Goal: Transaction & Acquisition: Purchase product/service

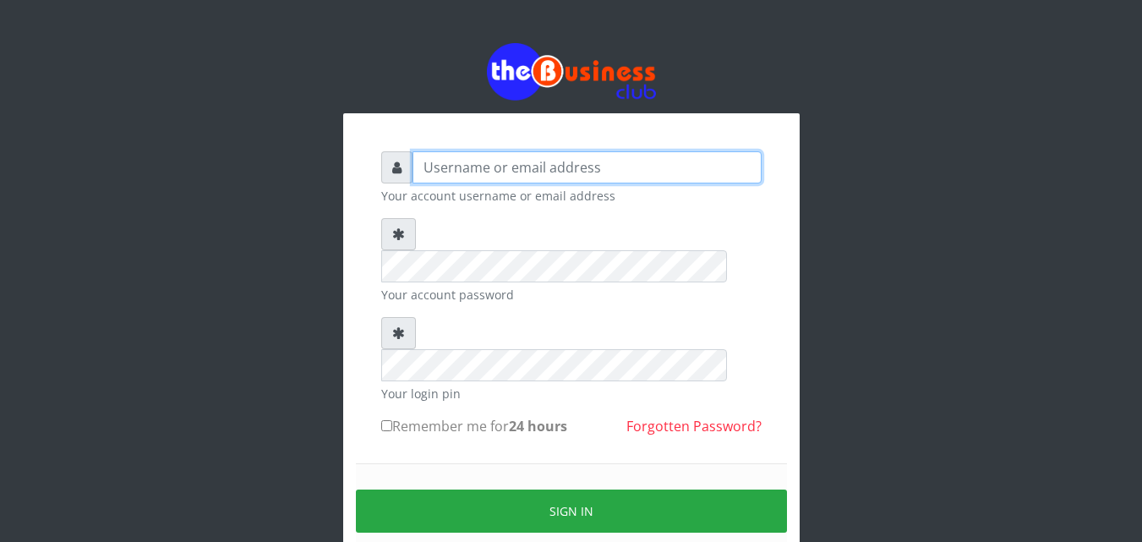
click at [445, 172] on input "text" at bounding box center [586, 167] width 349 height 32
type input "[EMAIL_ADDRESS][DOMAIN_NAME]"
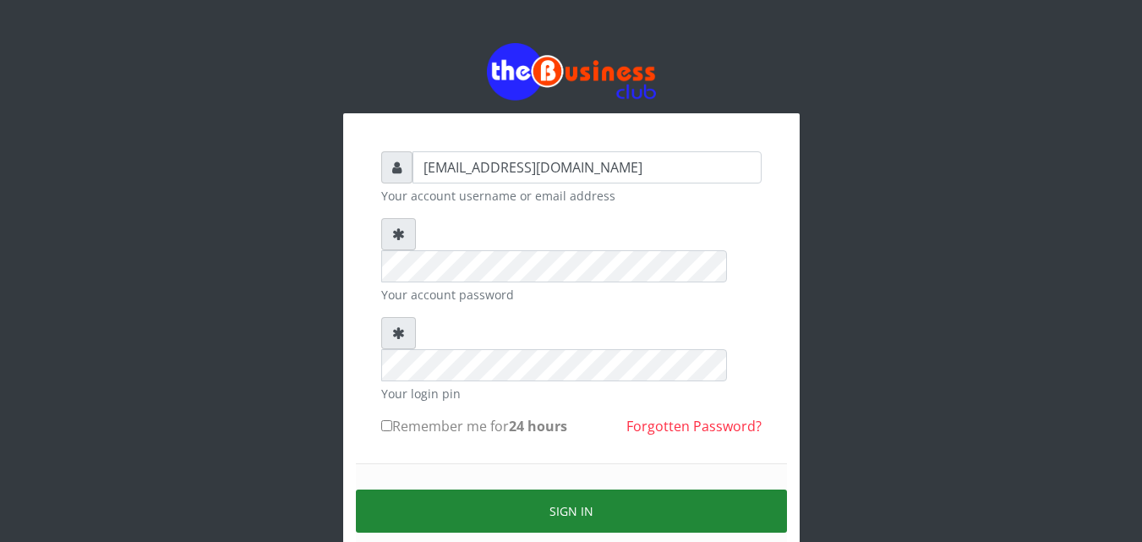
click at [577, 489] on button "Sign in" at bounding box center [571, 510] width 431 height 43
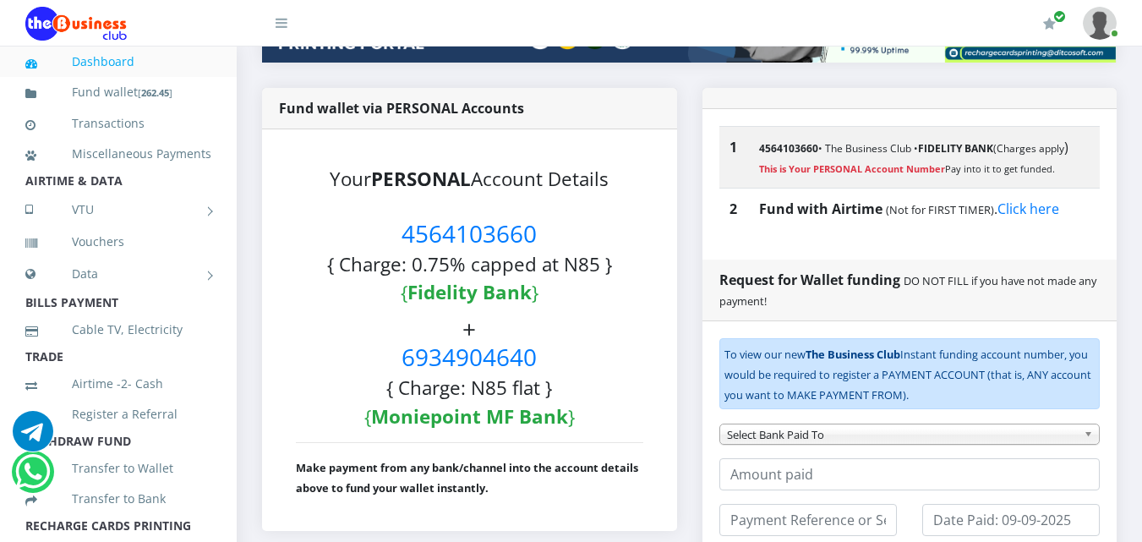
scroll to position [310, 0]
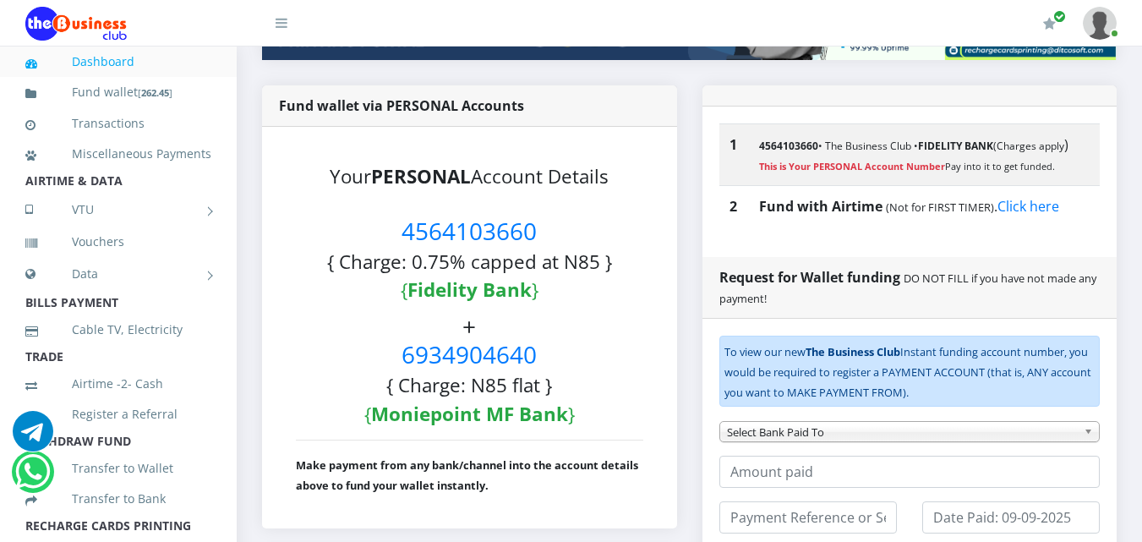
click at [90, 60] on link "Dashboard" at bounding box center [118, 61] width 186 height 39
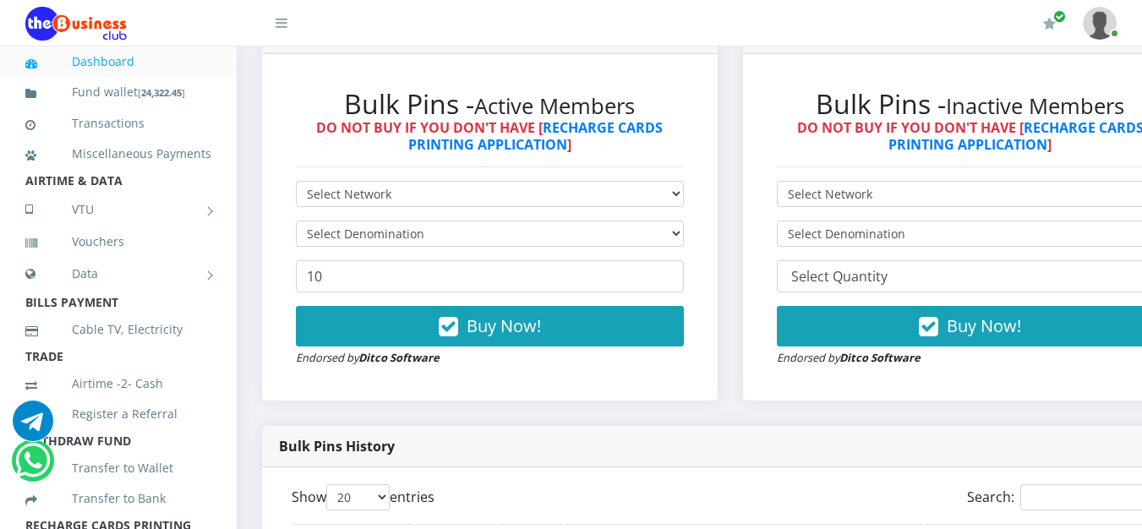
scroll to position [478, 0]
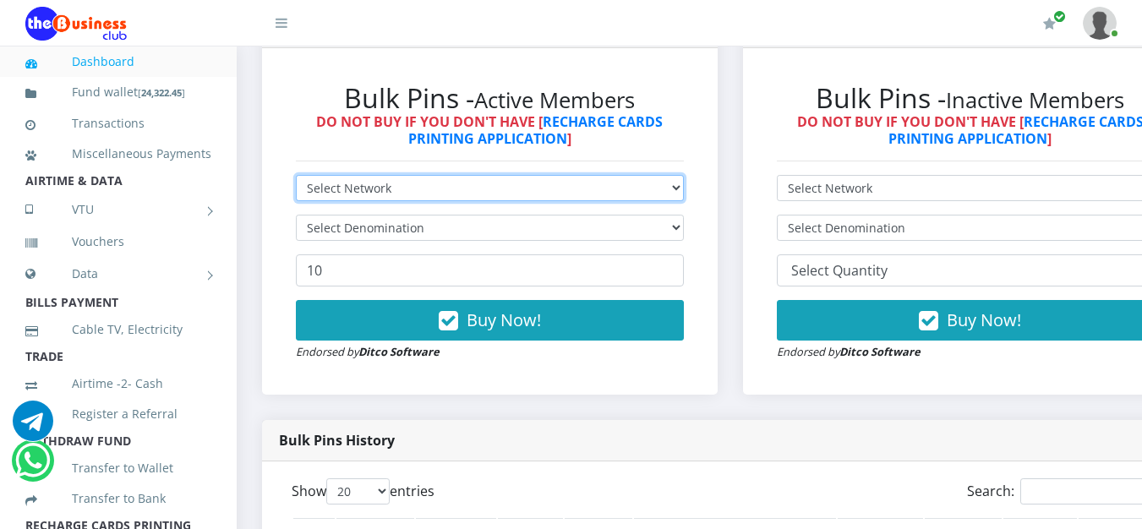
click at [675, 193] on select "Select Network MTN Globacom 9Mobile Airtel" at bounding box center [490, 188] width 388 height 26
select select "MTN"
click at [296, 177] on select "Select Network MTN Globacom 9Mobile Airtel" at bounding box center [490, 188] width 388 height 26
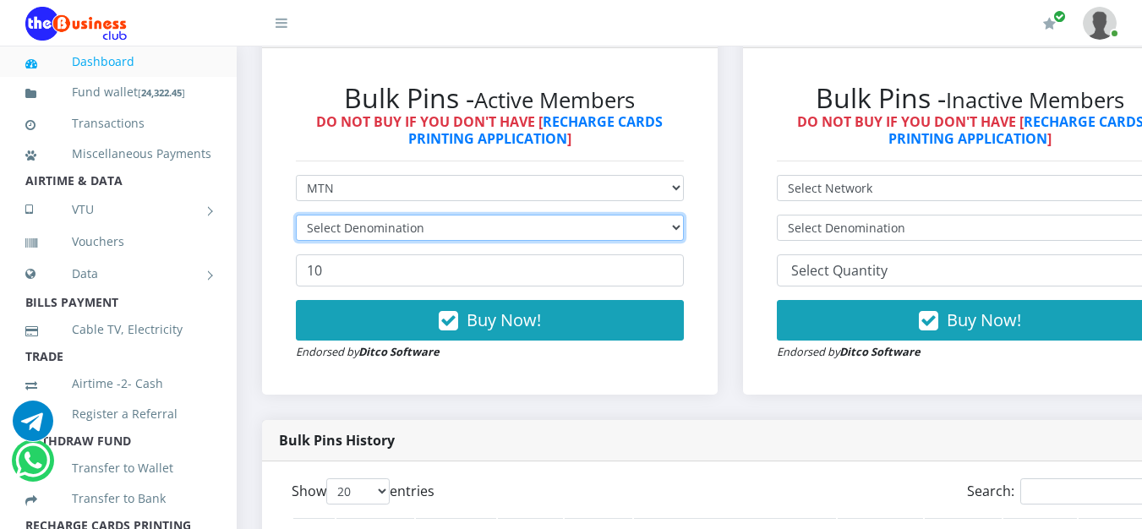
click at [390, 231] on select "Select Denomination" at bounding box center [490, 228] width 388 height 26
select select "484.95-500"
click at [296, 217] on select "Select Denomination MTN NGN100 - ₦96.99 MTN NGN200 - ₦193.98 MTN NGN400 - ₦387.…" at bounding box center [490, 228] width 388 height 26
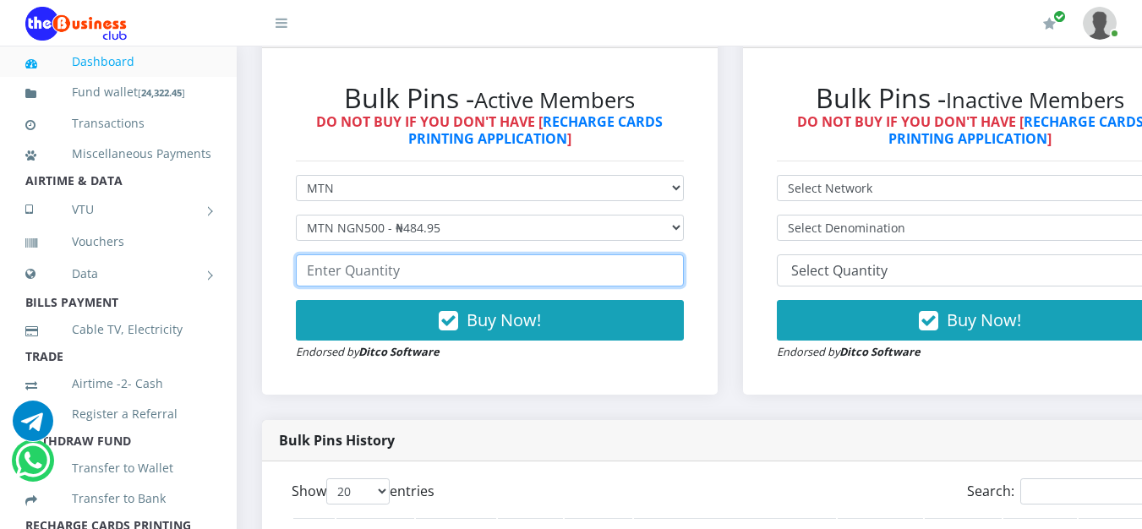
click at [378, 276] on input "number" at bounding box center [490, 270] width 388 height 32
click at [423, 276] on input "number" at bounding box center [490, 270] width 388 height 32
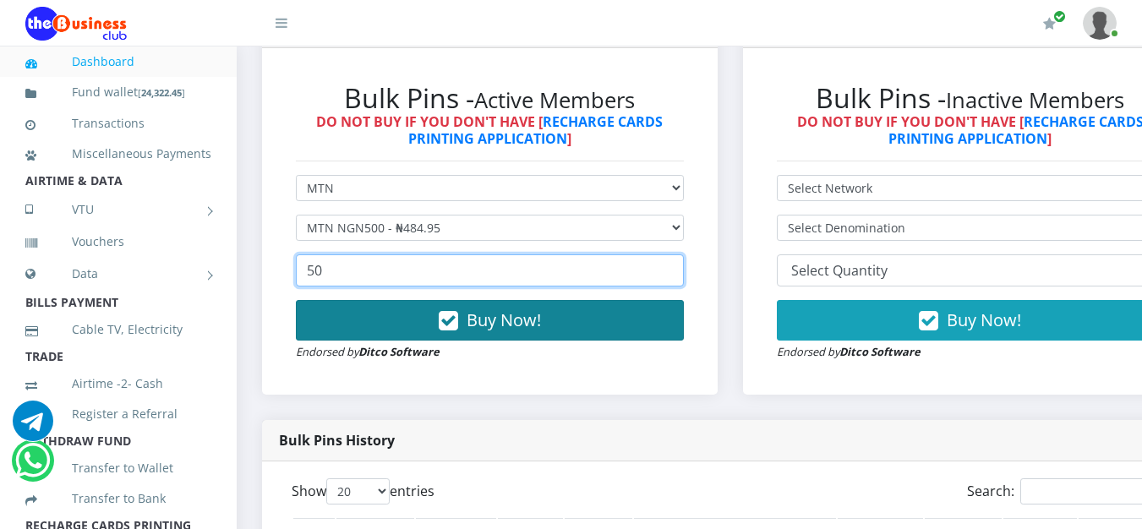
type input "50"
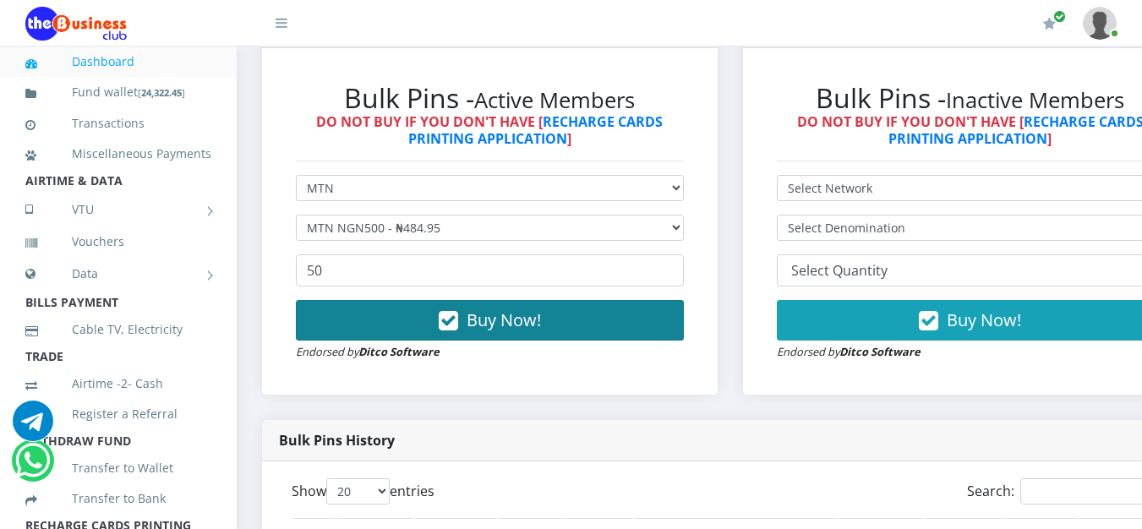
click at [482, 327] on span "Buy Now!" at bounding box center [504, 319] width 74 height 23
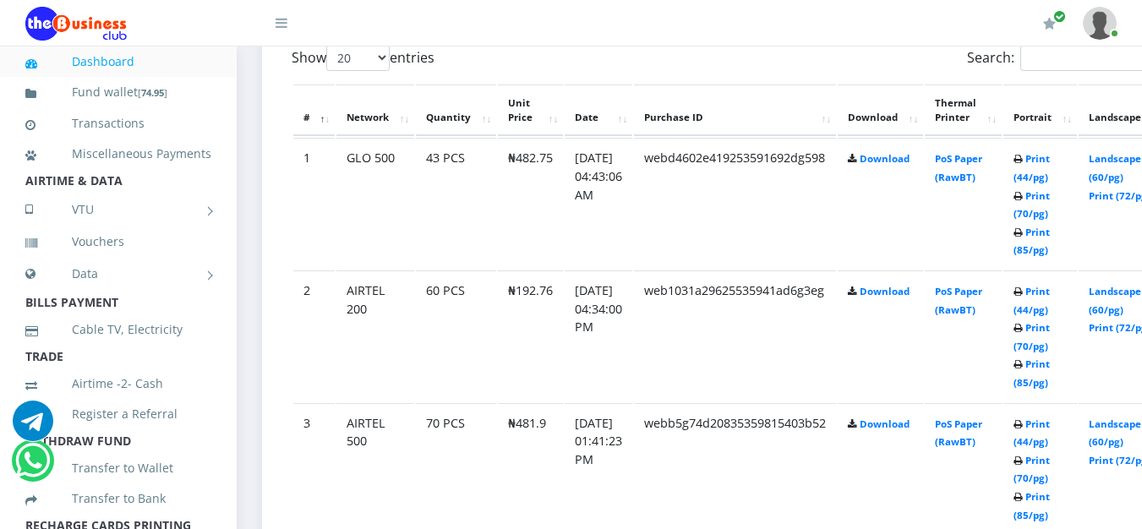
scroll to position [948, 0]
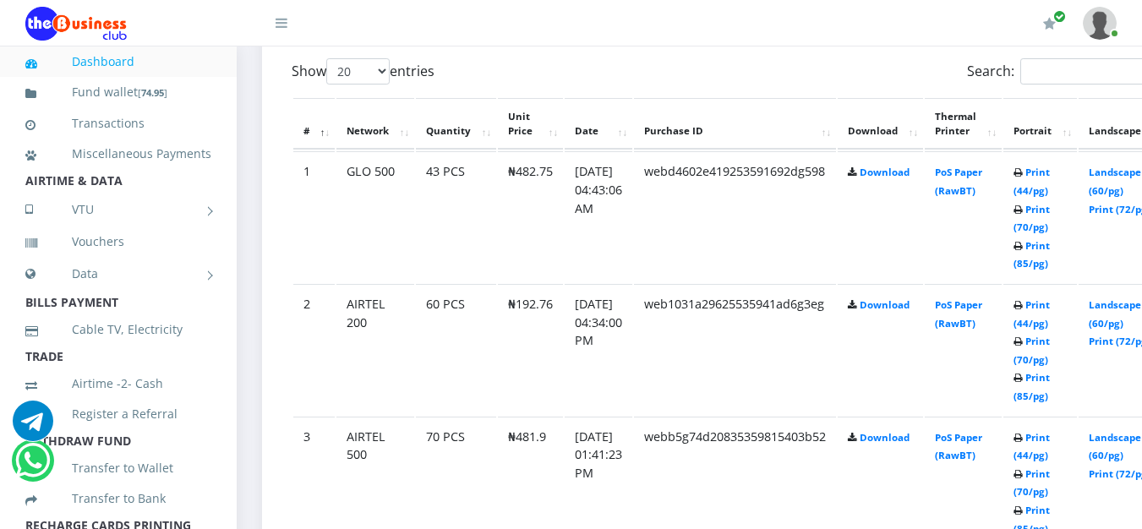
click at [110, 62] on link "Dashboard" at bounding box center [118, 61] width 186 height 39
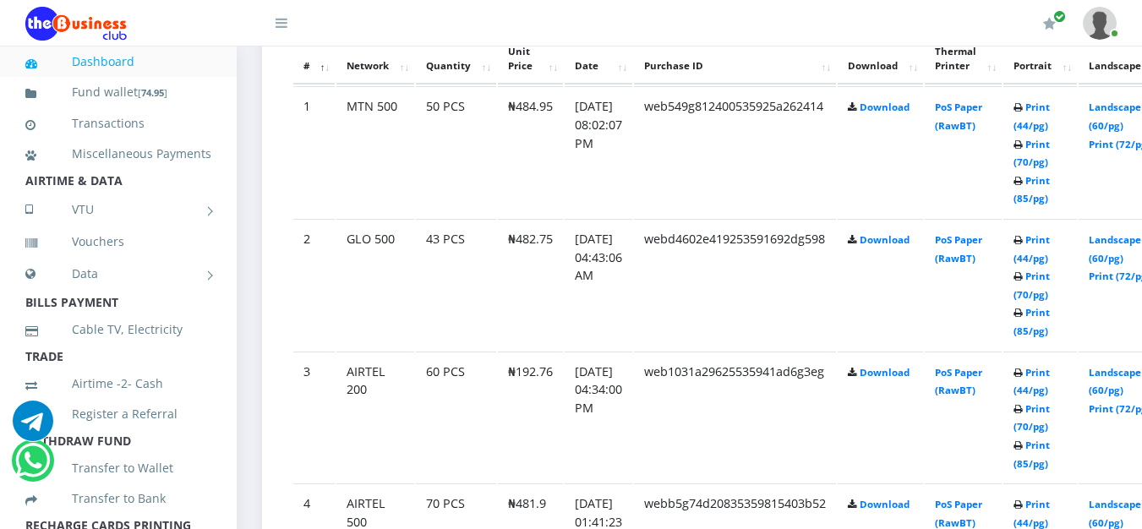
scroll to position [929, 0]
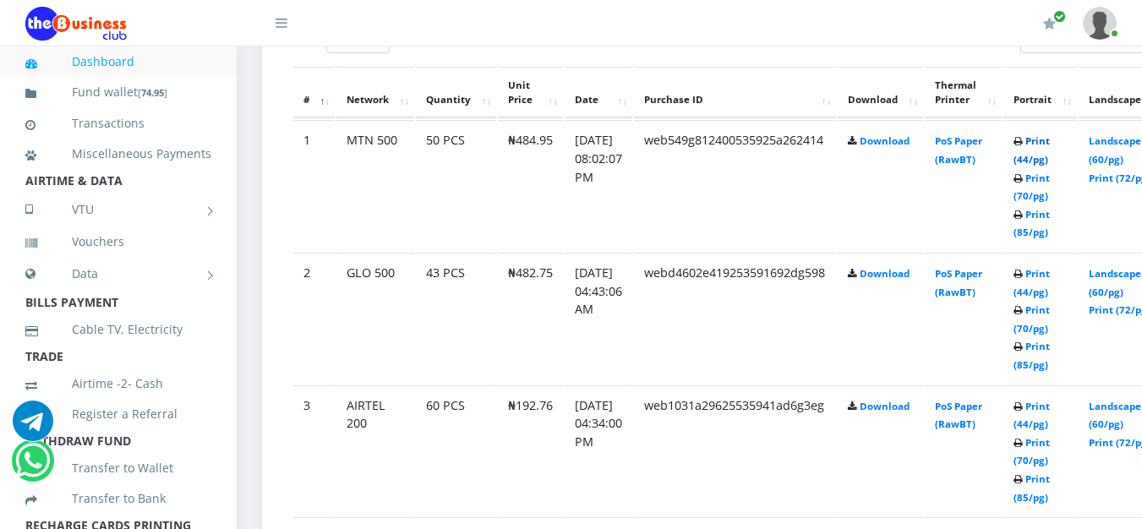
click at [1050, 161] on link "Print (44/pg)" at bounding box center [1031, 149] width 36 height 31
